Goal: Information Seeking & Learning: Understand process/instructions

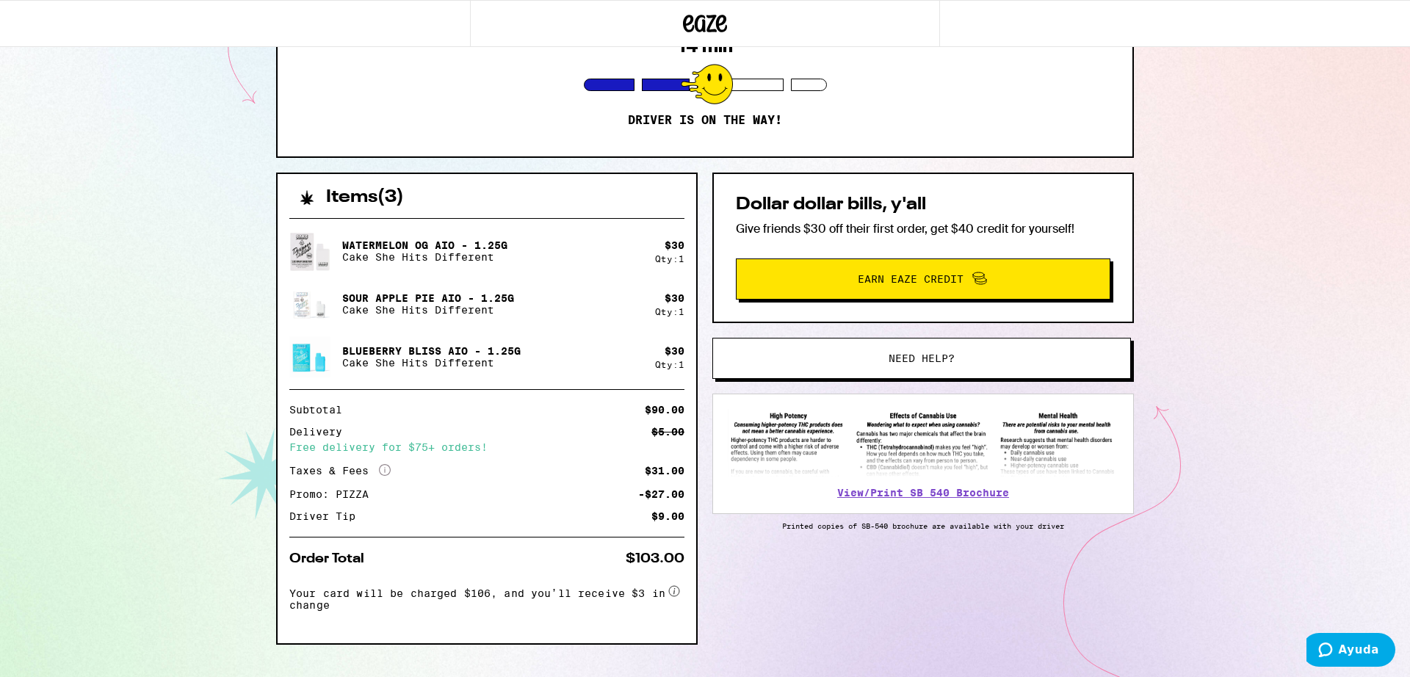
scroll to position [227, 0]
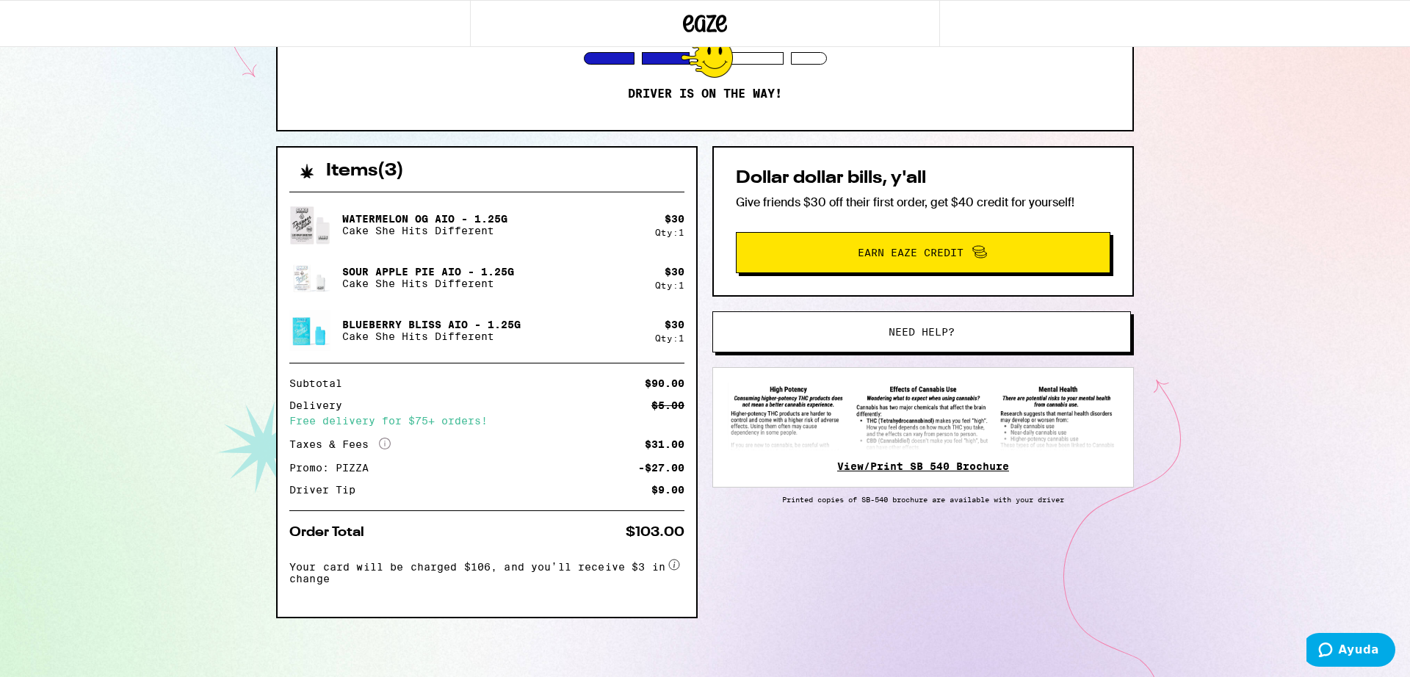
click at [928, 468] on link "View/Print SB 540 Brochure" at bounding box center [923, 466] width 172 height 12
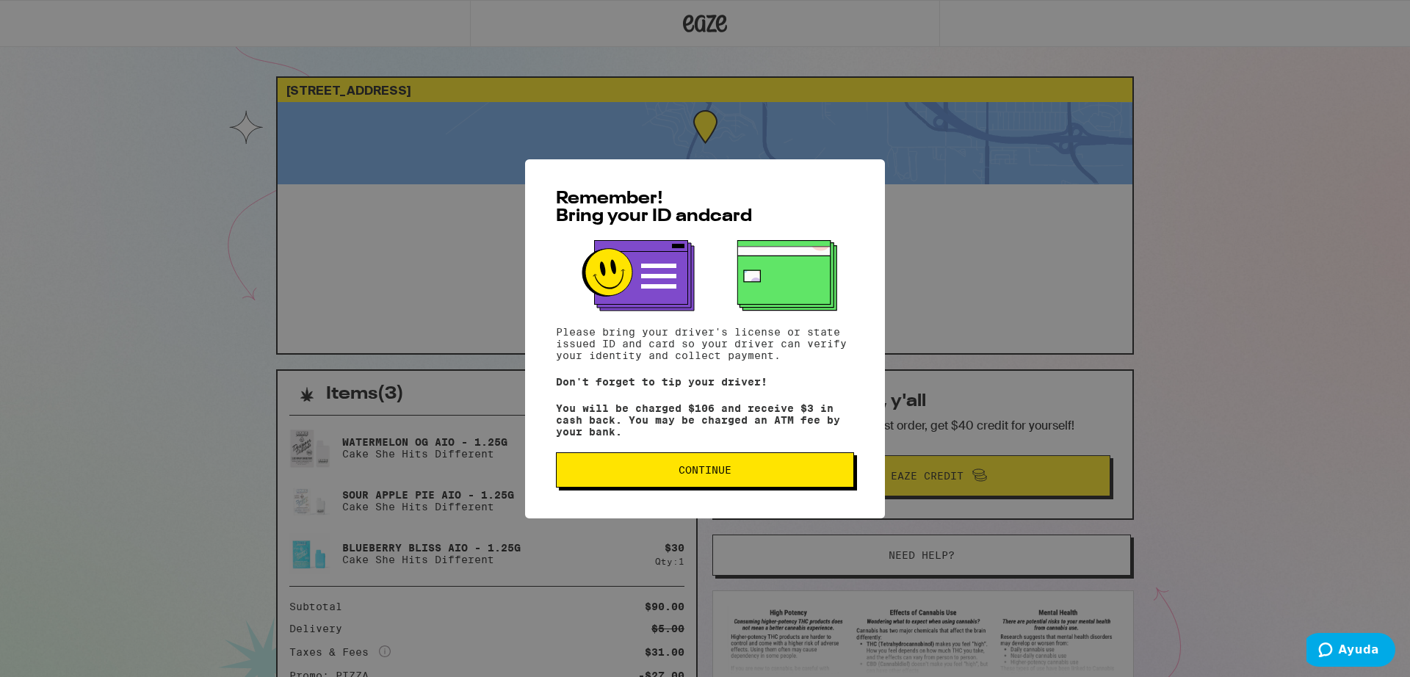
click at [728, 474] on span "Continue" at bounding box center [704, 470] width 53 height 10
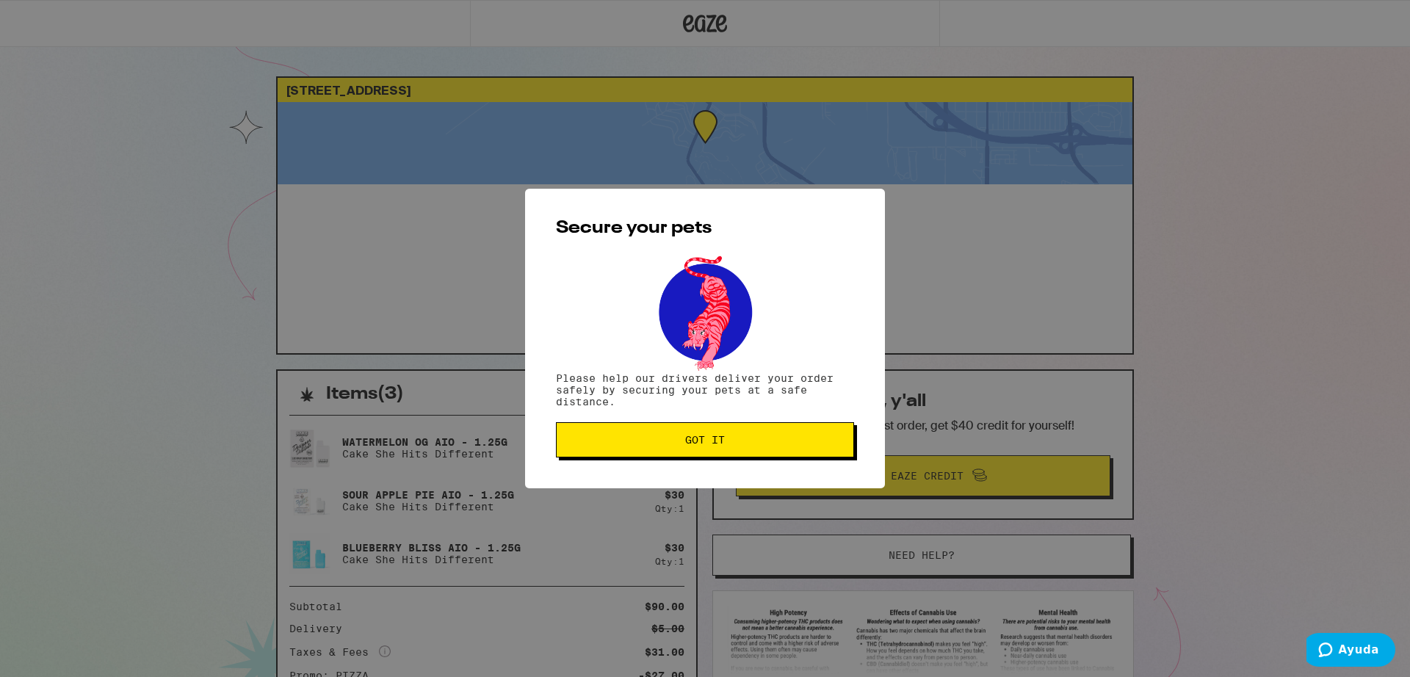
click at [703, 449] on button "Got it" at bounding box center [705, 439] width 298 height 35
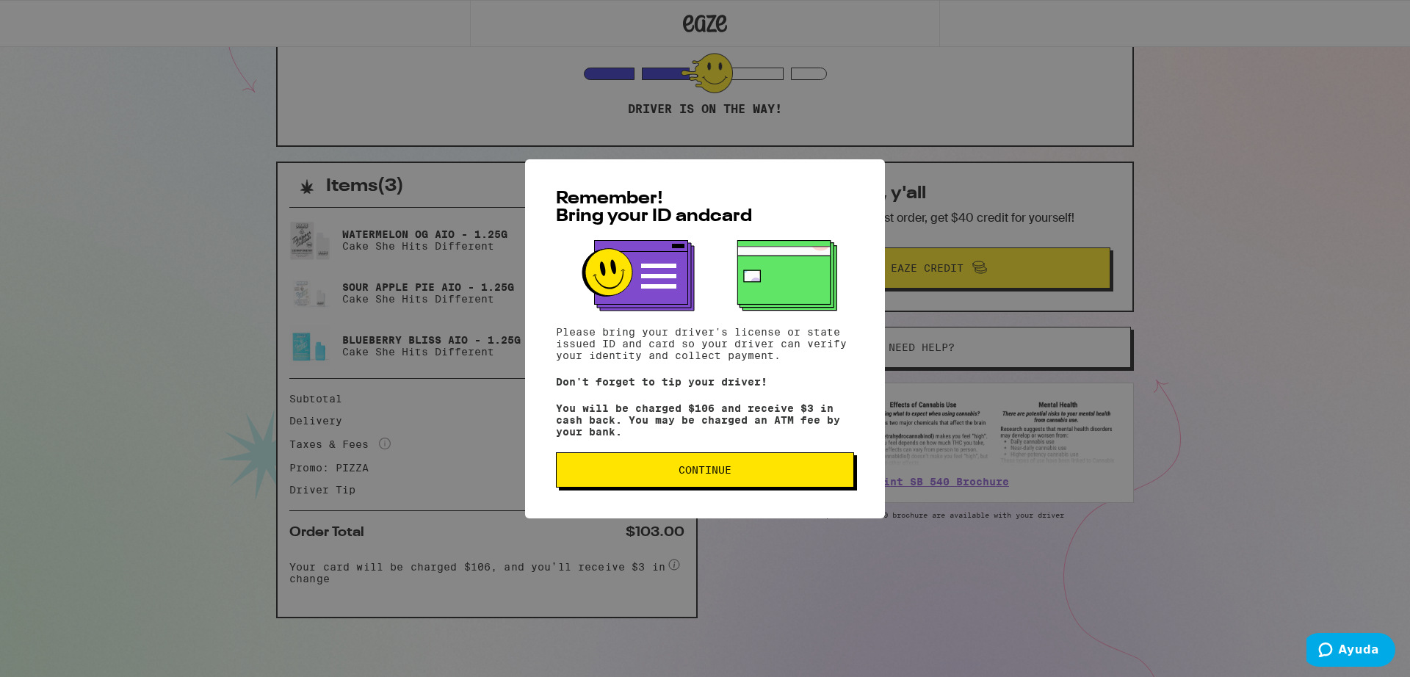
click at [723, 461] on button "Continue" at bounding box center [705, 469] width 298 height 35
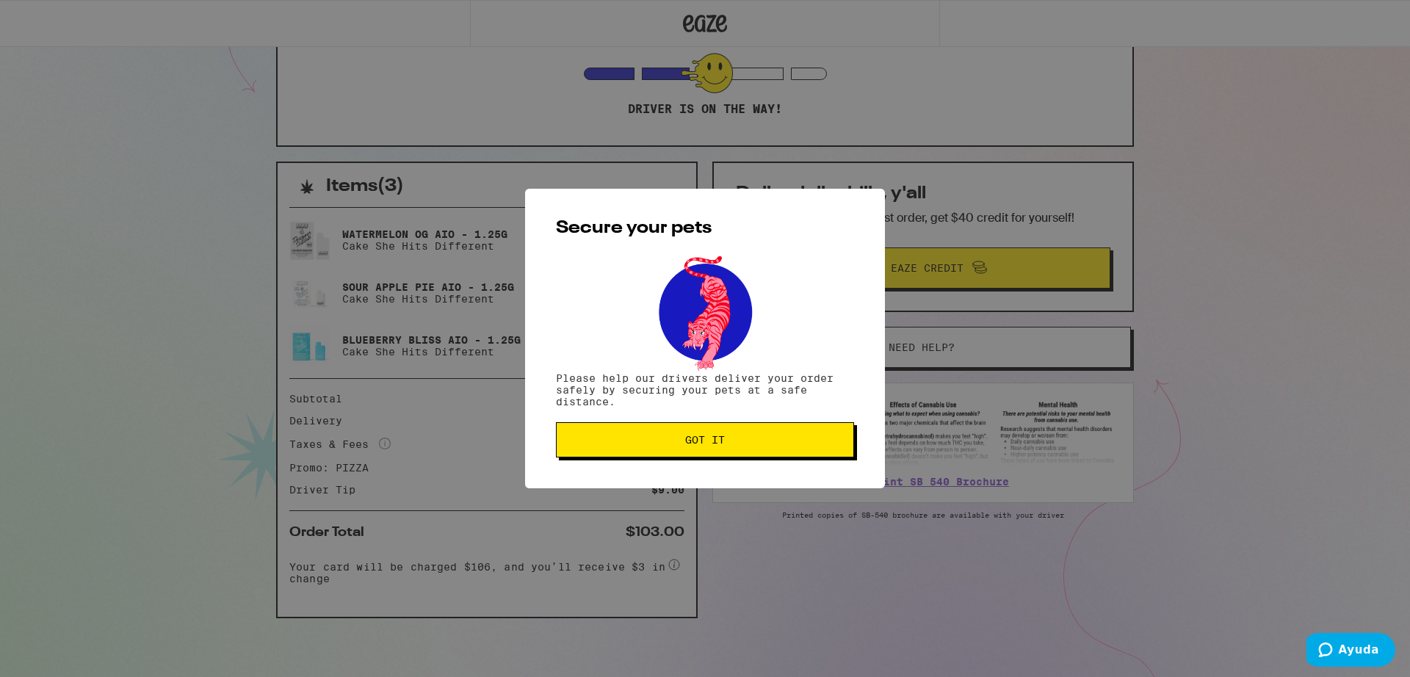
click at [712, 445] on span "Got it" at bounding box center [705, 440] width 40 height 10
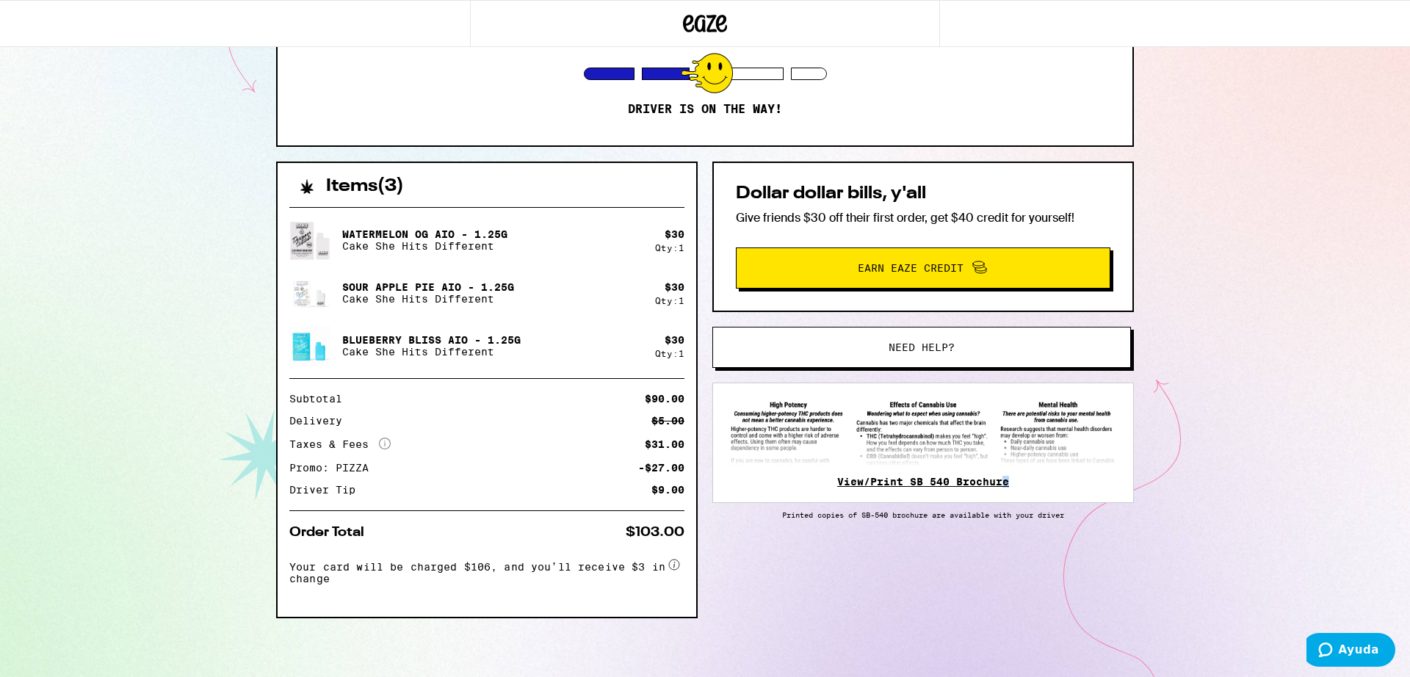
drag, startPoint x: 1015, startPoint y: 479, endPoint x: 999, endPoint y: 479, distance: 15.4
click at [999, 479] on div "View/Print SB 540 Brochure" at bounding box center [922, 443] width 421 height 120
drag, startPoint x: 885, startPoint y: 516, endPoint x: 859, endPoint y: 516, distance: 25.7
click at [859, 516] on p "Printed copies of SB-540 brochure are available with your driver" at bounding box center [922, 514] width 421 height 9
click at [860, 516] on p "Printed copies of SB-540 brochure are available with your driver" at bounding box center [922, 514] width 421 height 9
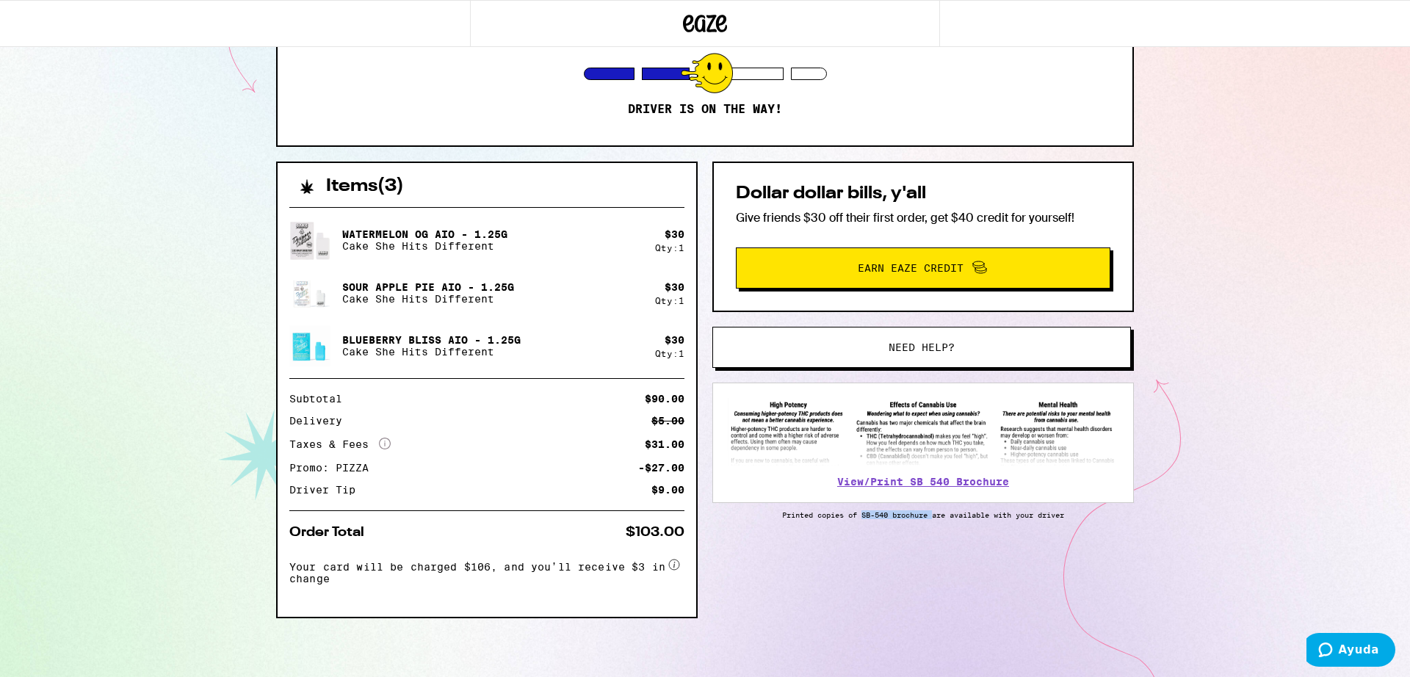
drag, startPoint x: 854, startPoint y: 515, endPoint x: 931, endPoint y: 515, distance: 77.1
click at [931, 515] on p "Printed copies of SB-540 brochure are available with your driver" at bounding box center [922, 514] width 421 height 9
copy p "SB-540 brochure"
